Goal: Check status: Check status

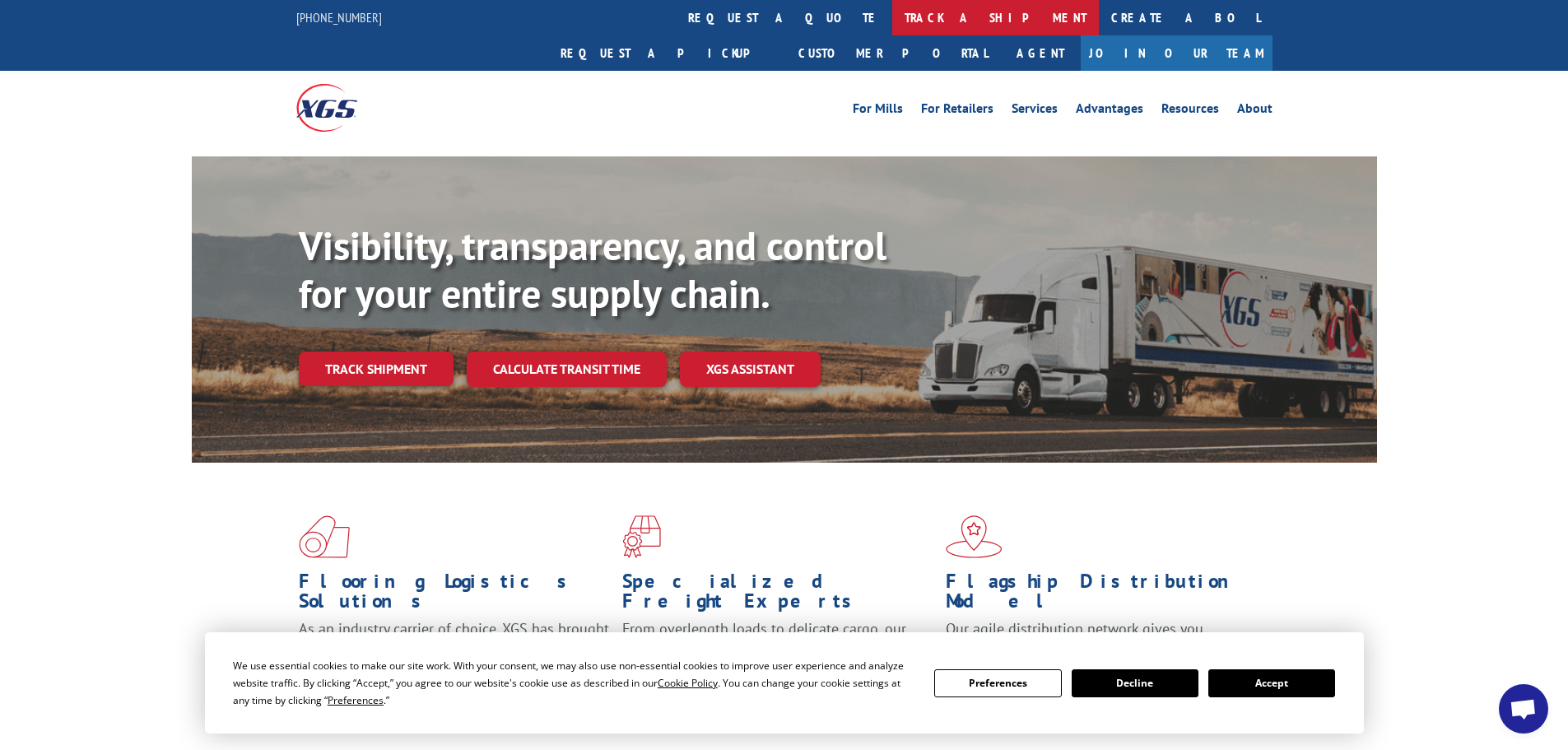
click at [892, 31] on link "track a shipment" at bounding box center [995, 17] width 206 height 35
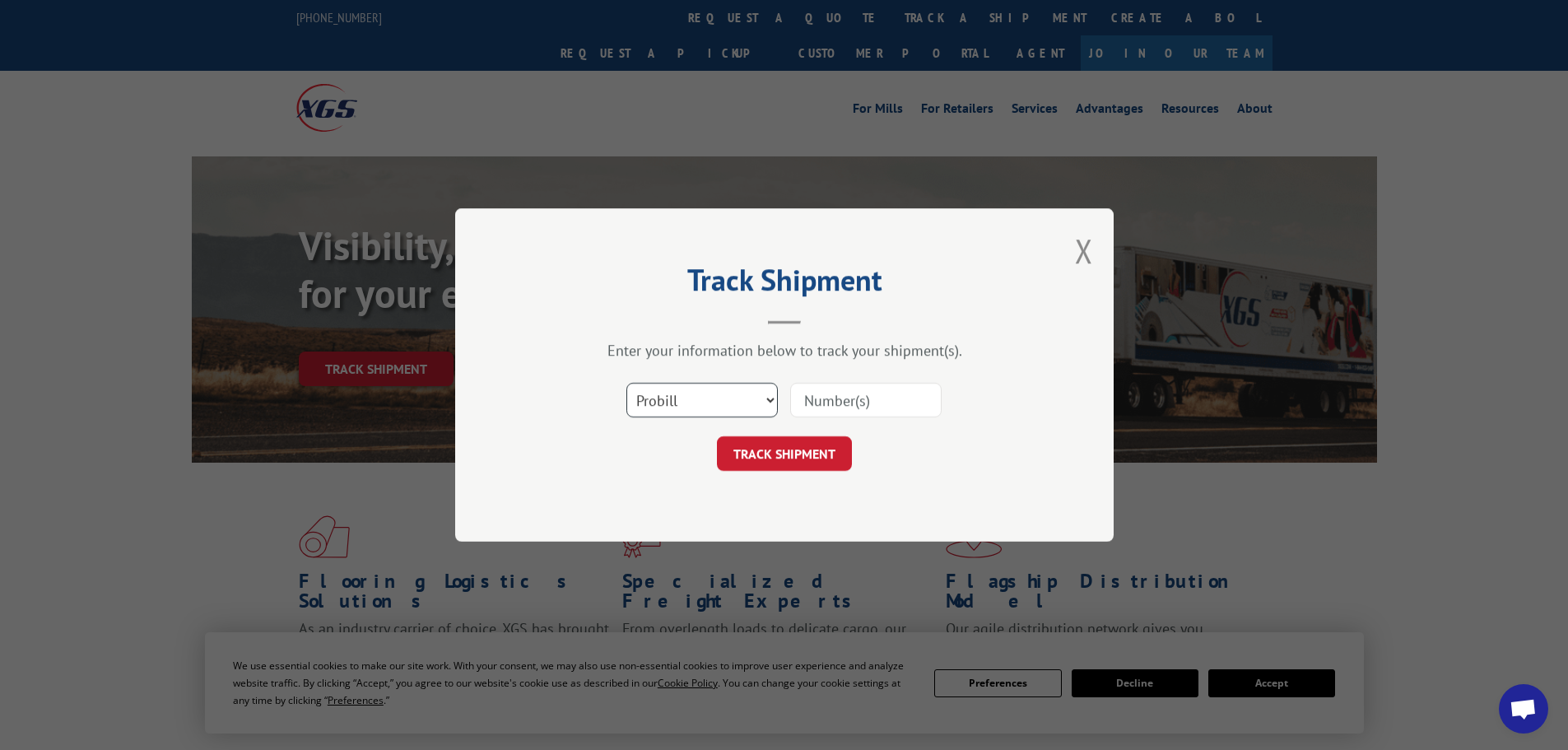
click at [744, 410] on select "Select category... Probill BOL PO" at bounding box center [702, 400] width 152 height 34
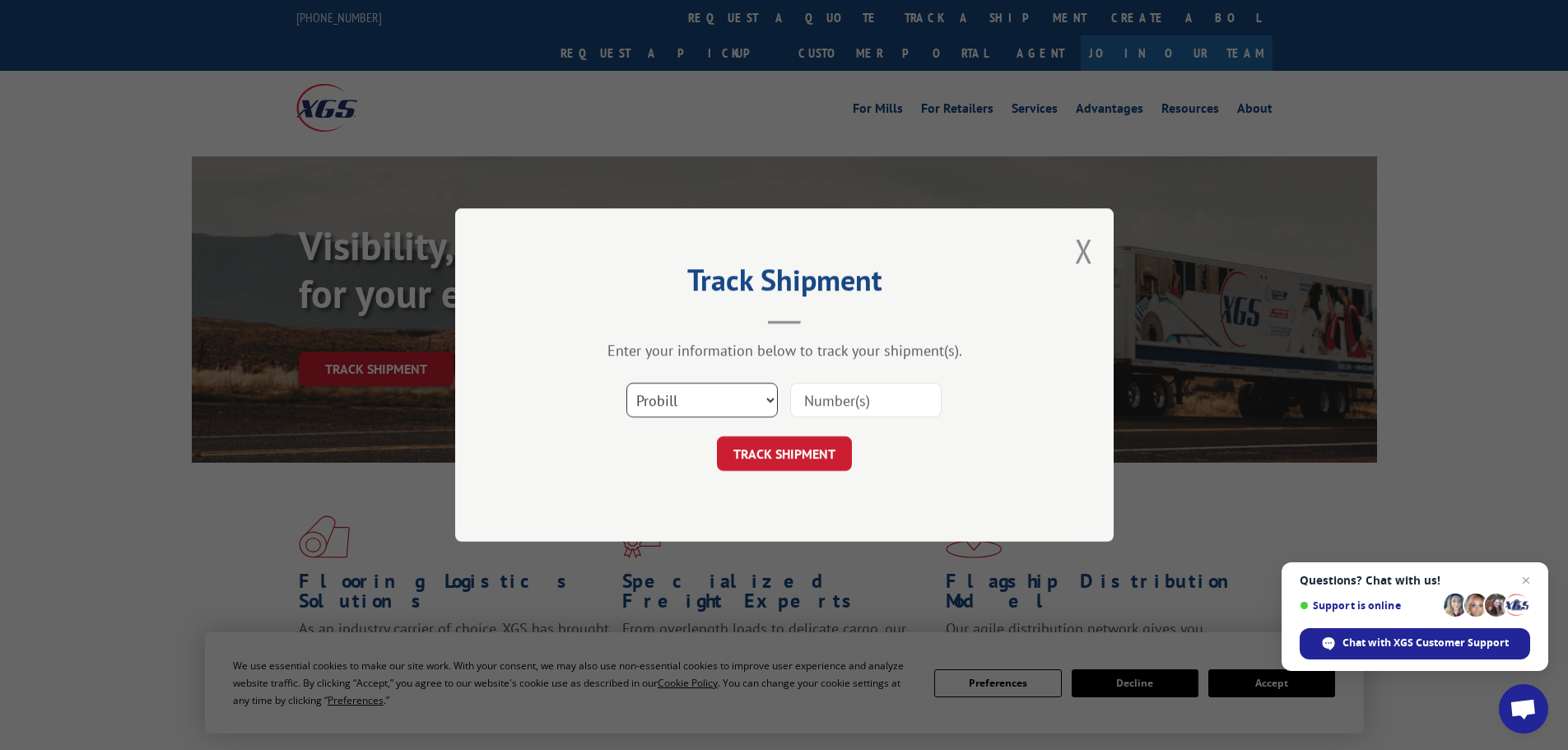
select select "po"
click at [626, 383] on select "Select category... Probill BOL PO" at bounding box center [702, 400] width 152 height 34
click at [845, 399] on input at bounding box center [866, 400] width 152 height 34
paste input "06504019"
type input "06504019"
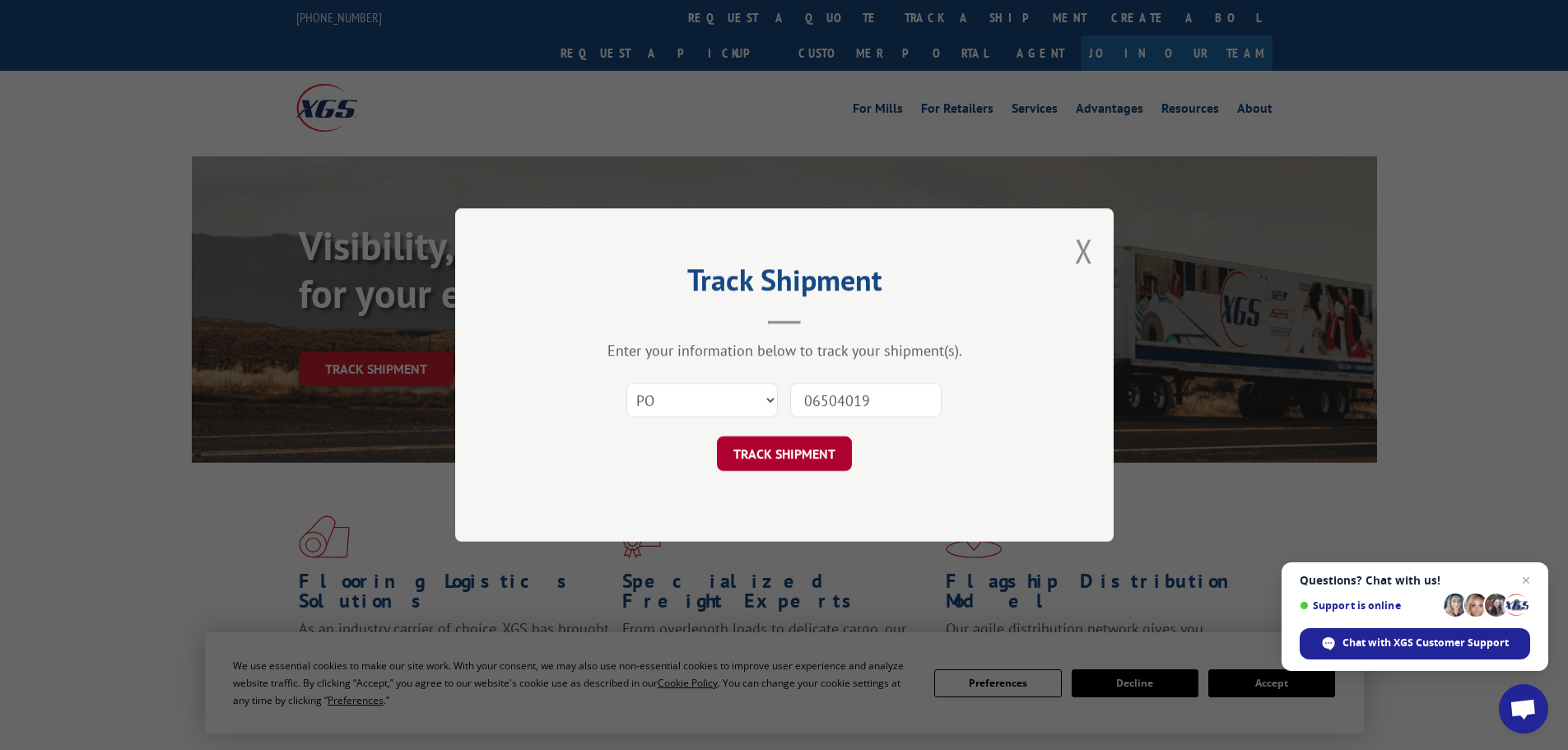
click at [820, 446] on button "TRACK SHIPMENT" at bounding box center [784, 454] width 135 height 34
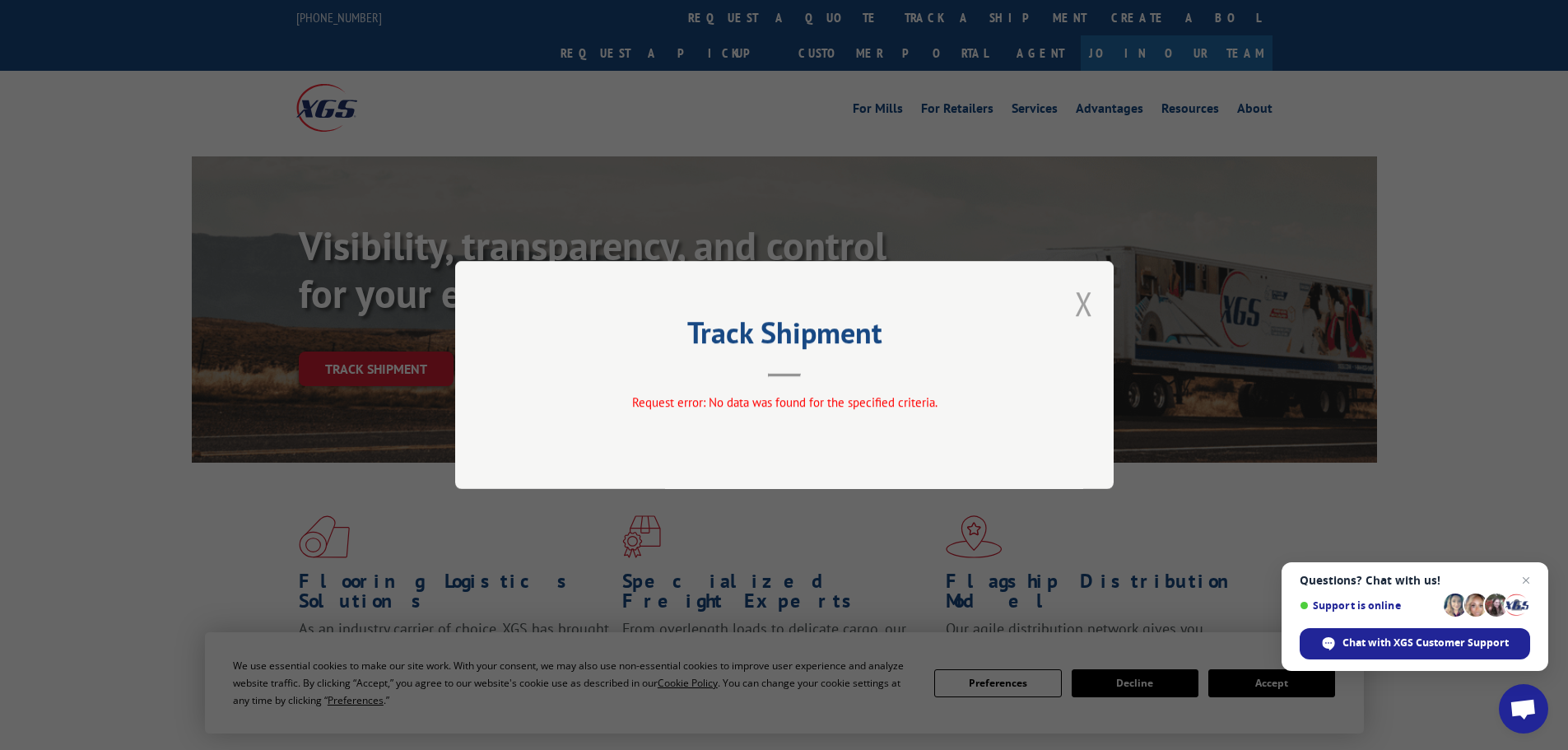
click at [1077, 307] on button "Close modal" at bounding box center [1084, 304] width 18 height 44
